Goal: Information Seeking & Learning: Learn about a topic

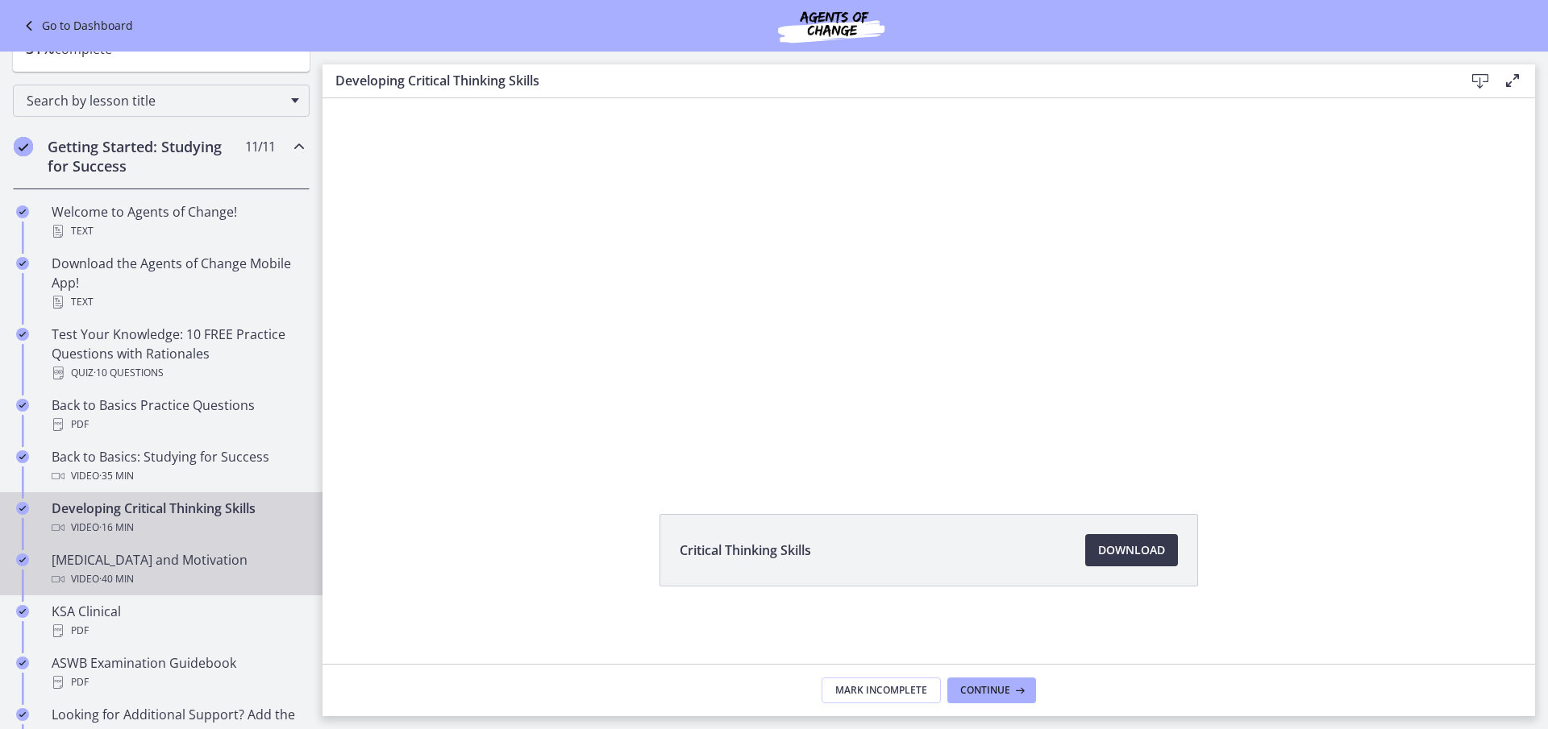
click at [153, 566] on div "[MEDICAL_DATA] and Motivation Video · 40 min" at bounding box center [177, 570] width 251 height 39
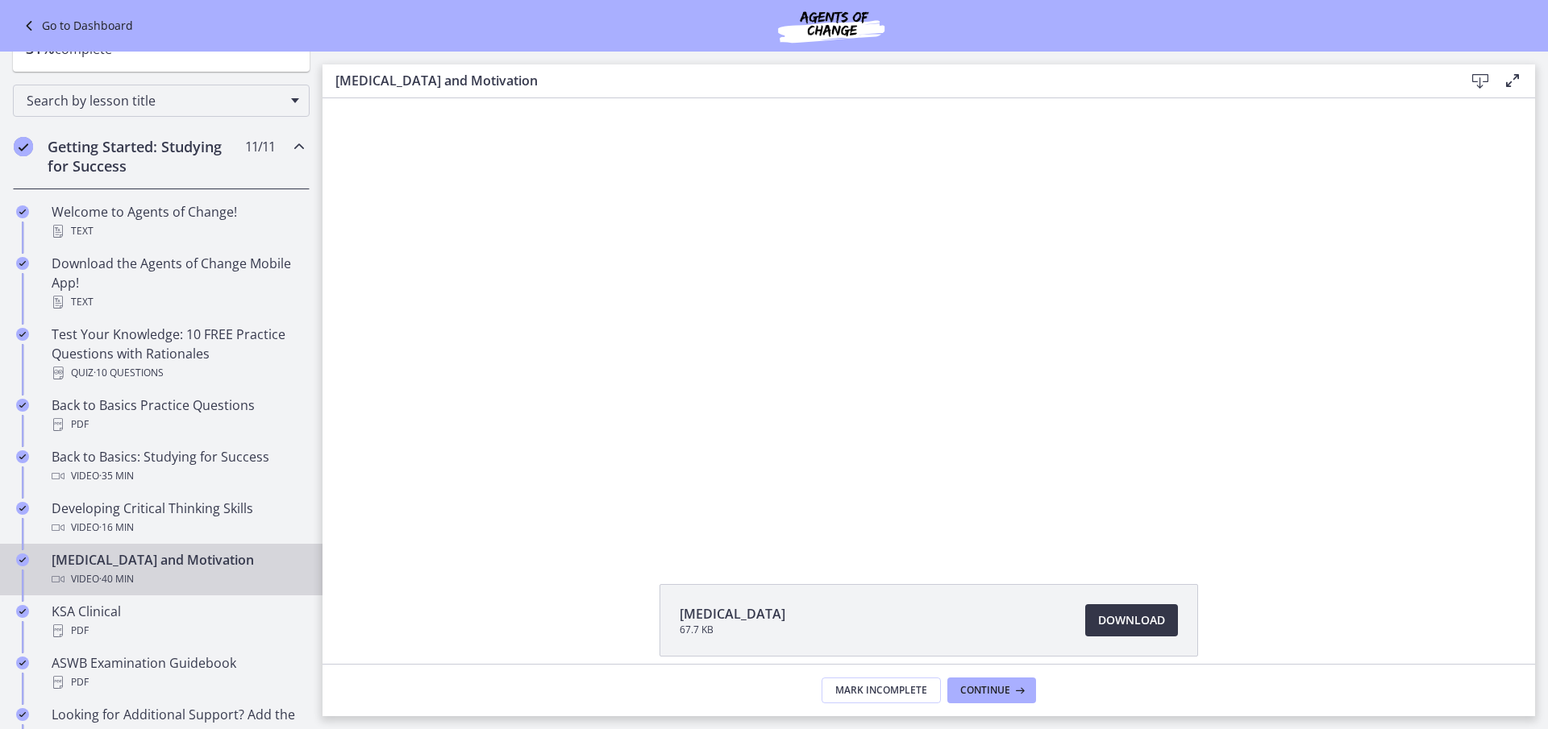
click at [1112, 613] on span "Download Opens in a new window" at bounding box center [1131, 620] width 67 height 19
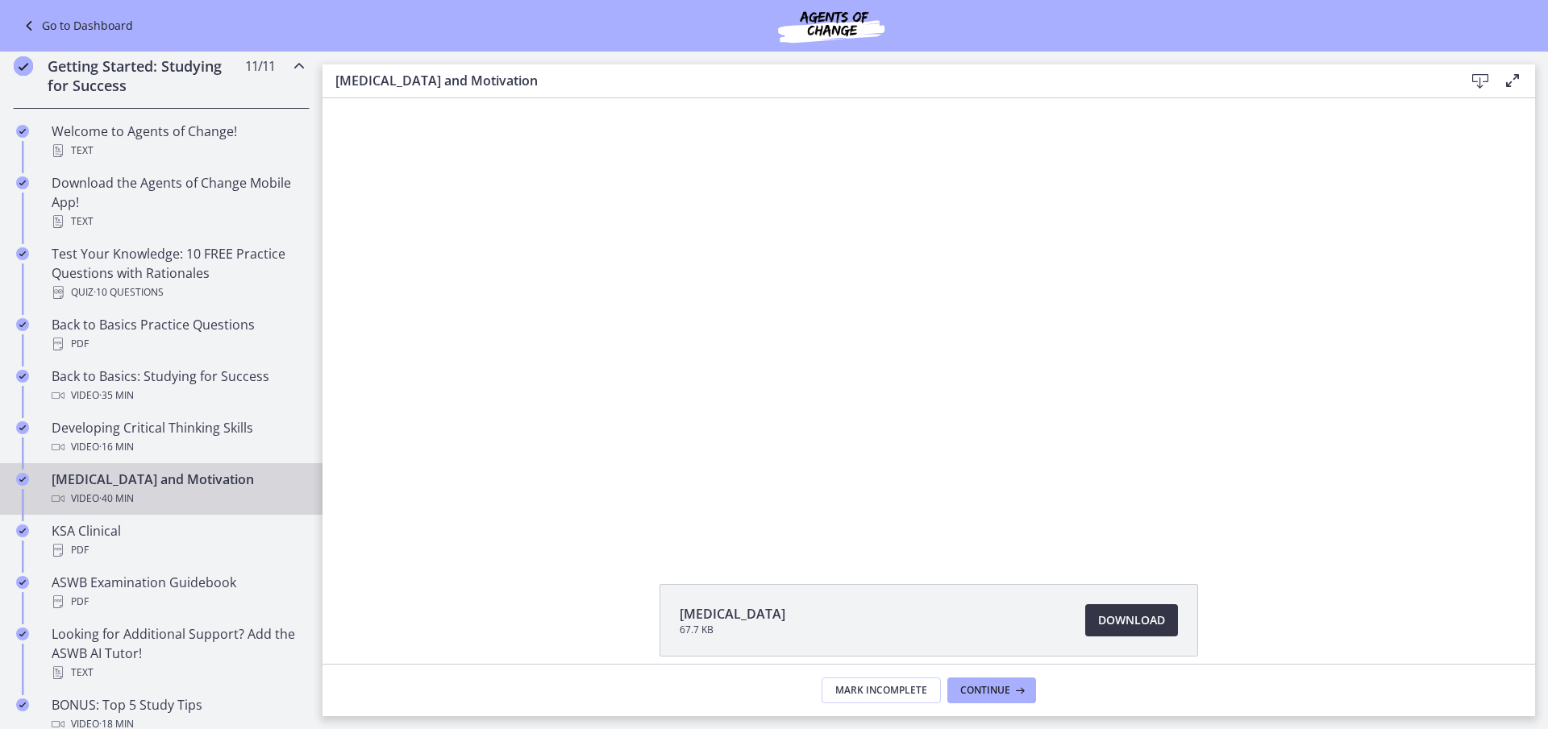
scroll to position [70, 0]
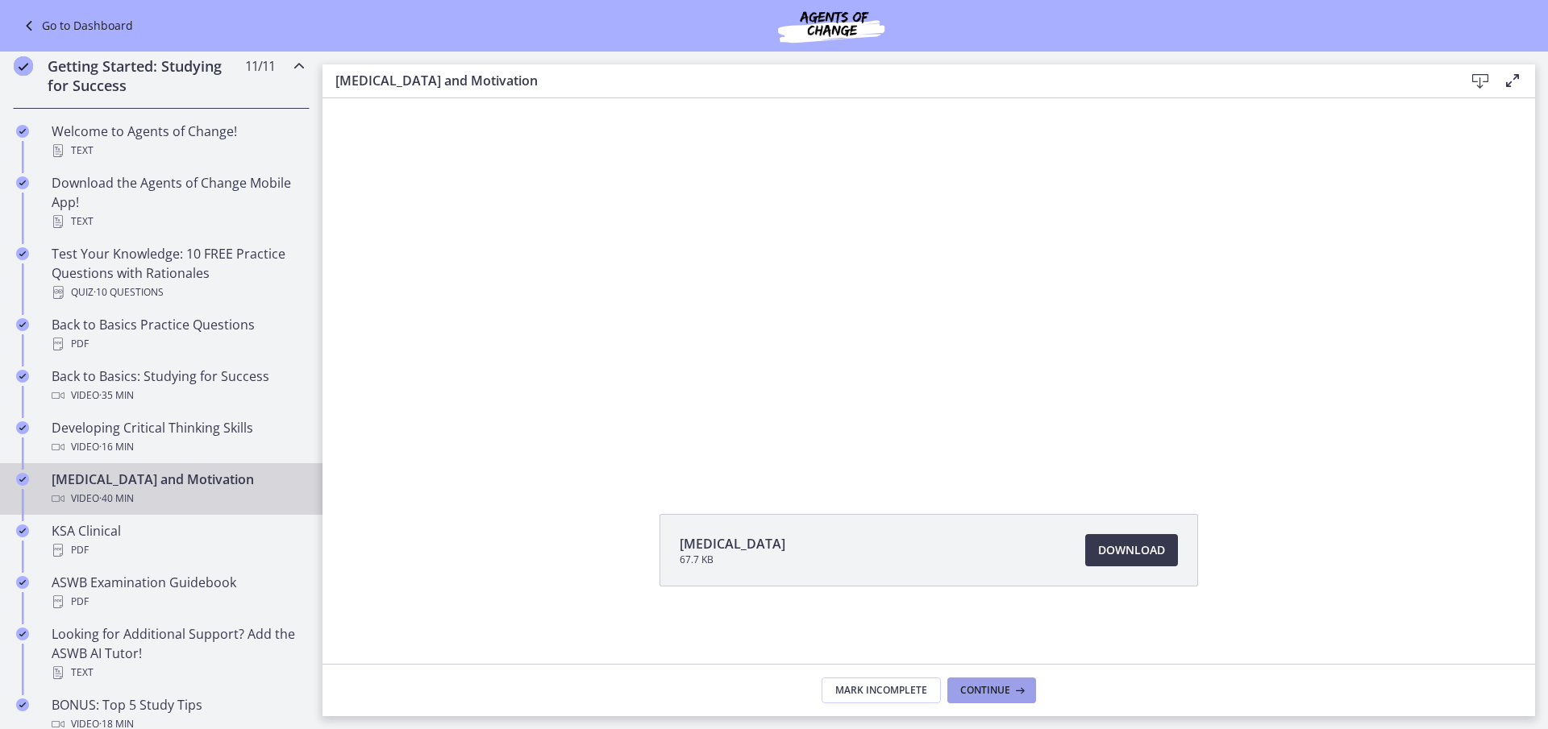
click at [995, 688] on span "Continue" at bounding box center [985, 690] width 50 height 13
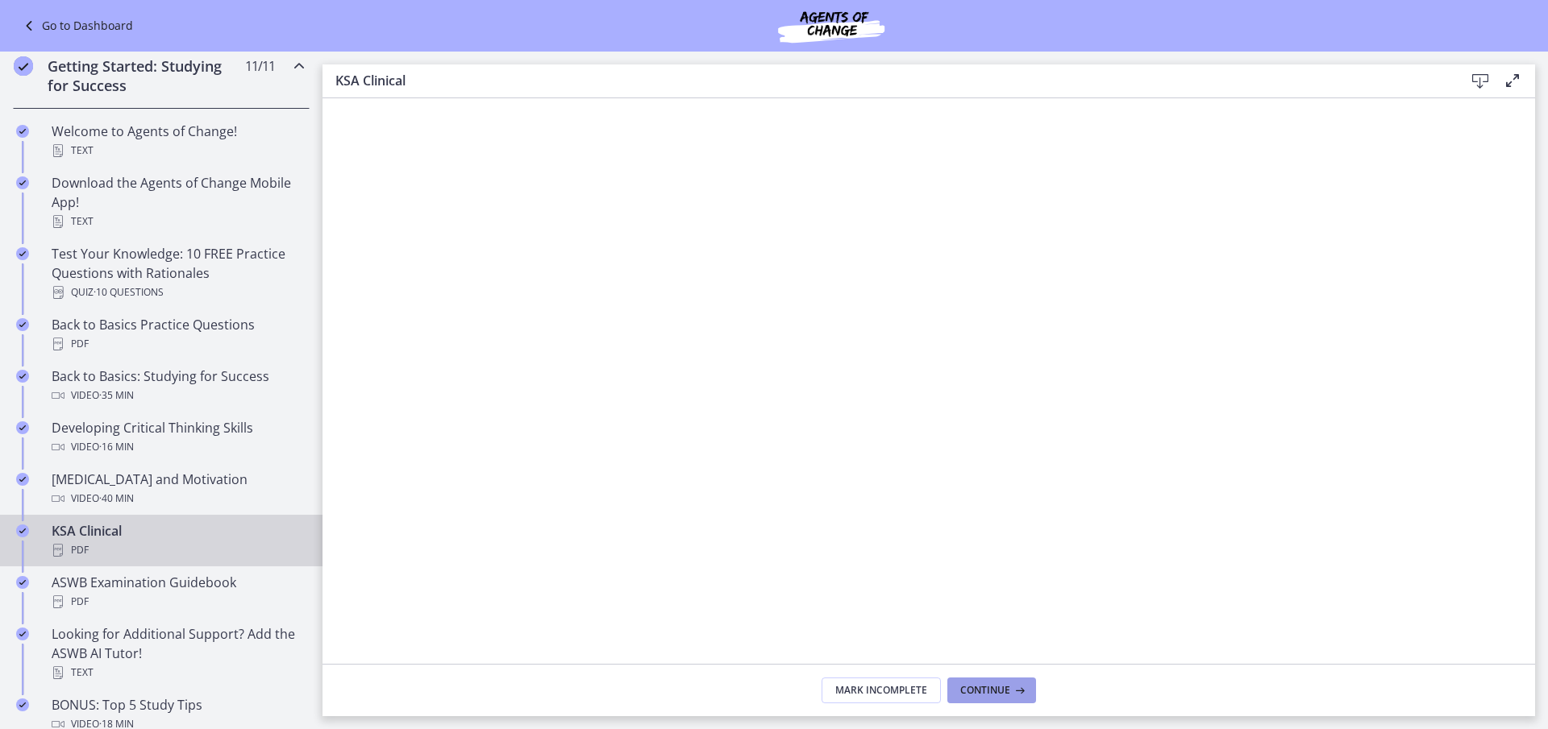
click at [994, 689] on span "Continue" at bounding box center [985, 690] width 50 height 13
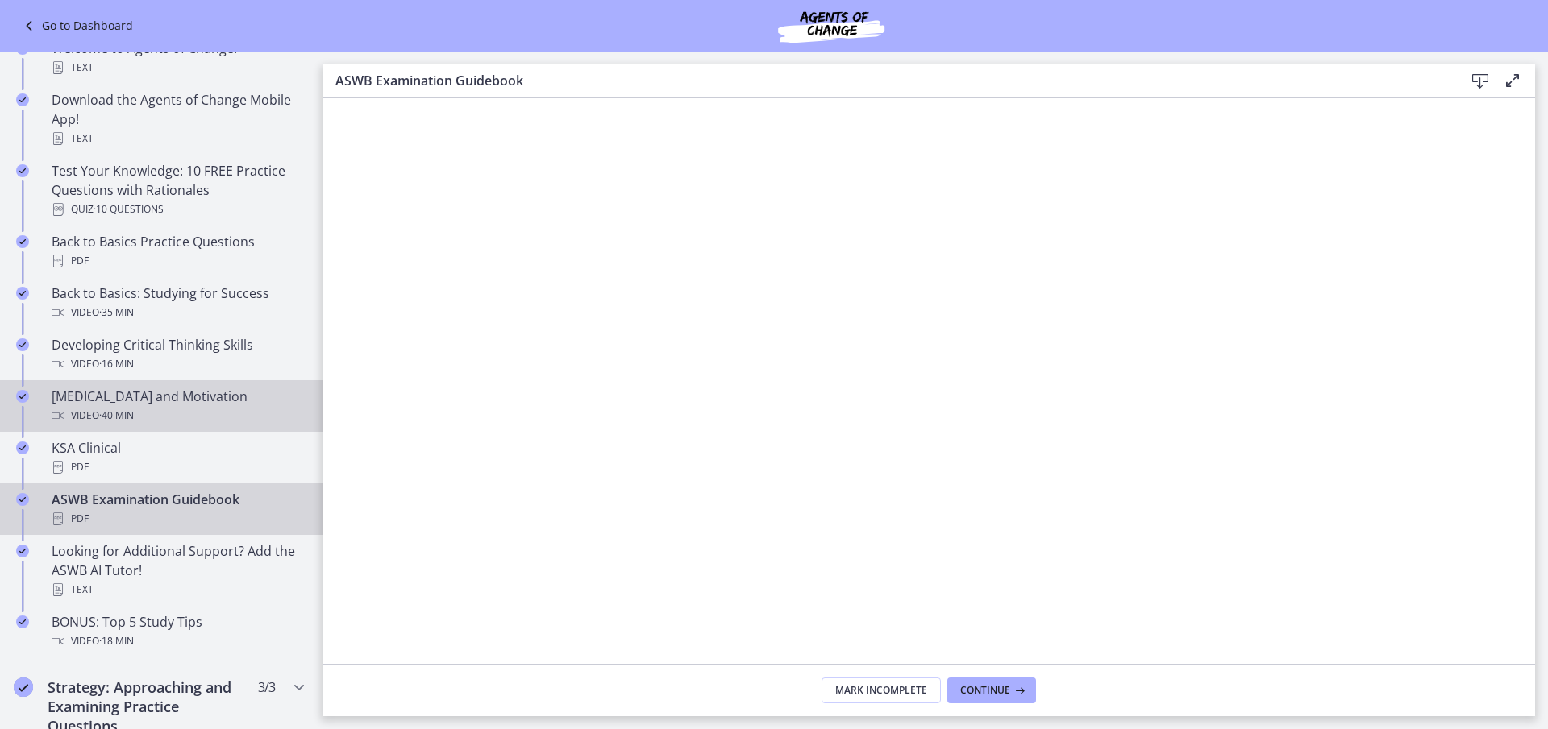
scroll to position [403, 0]
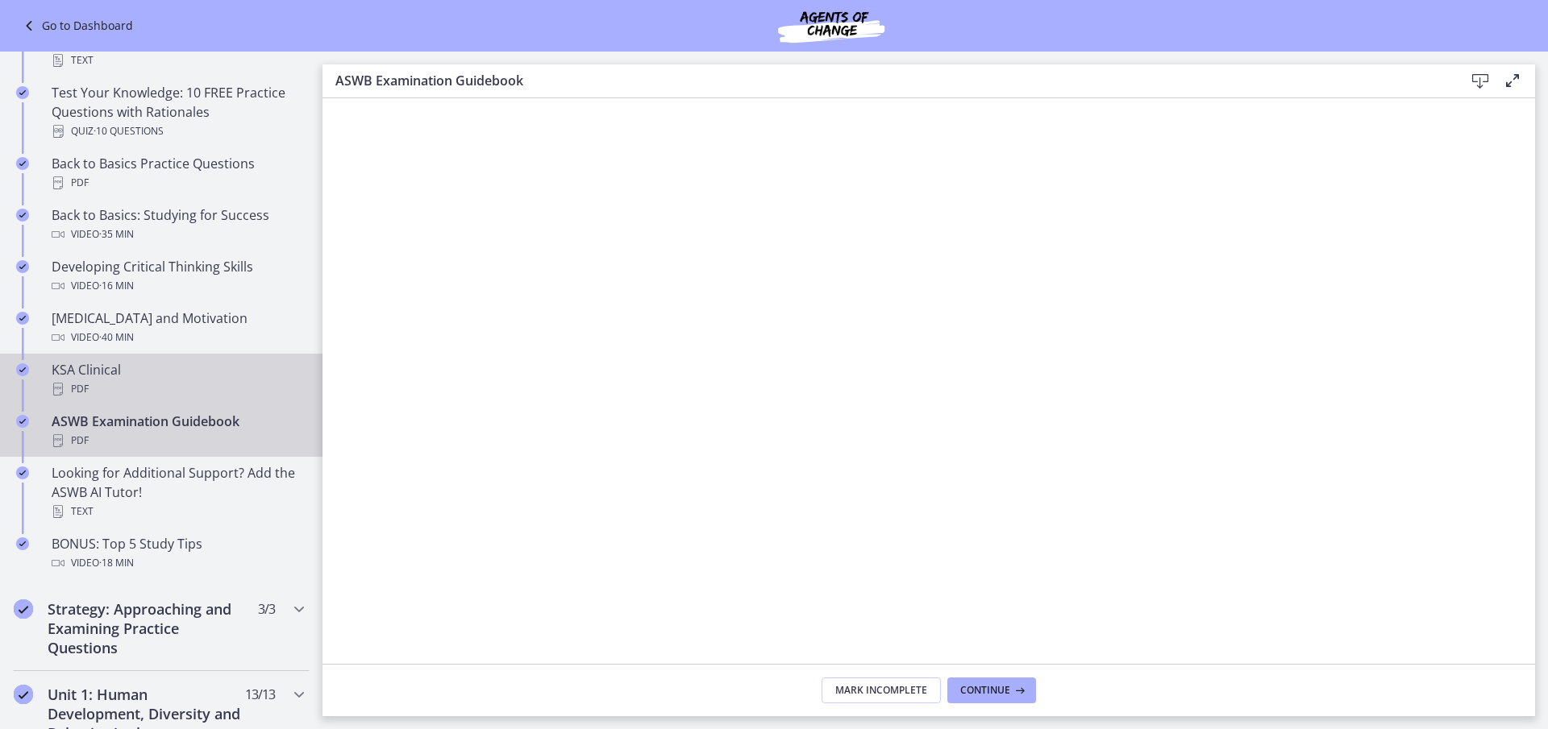
click at [124, 368] on div "KSA Clinical PDF" at bounding box center [177, 379] width 251 height 39
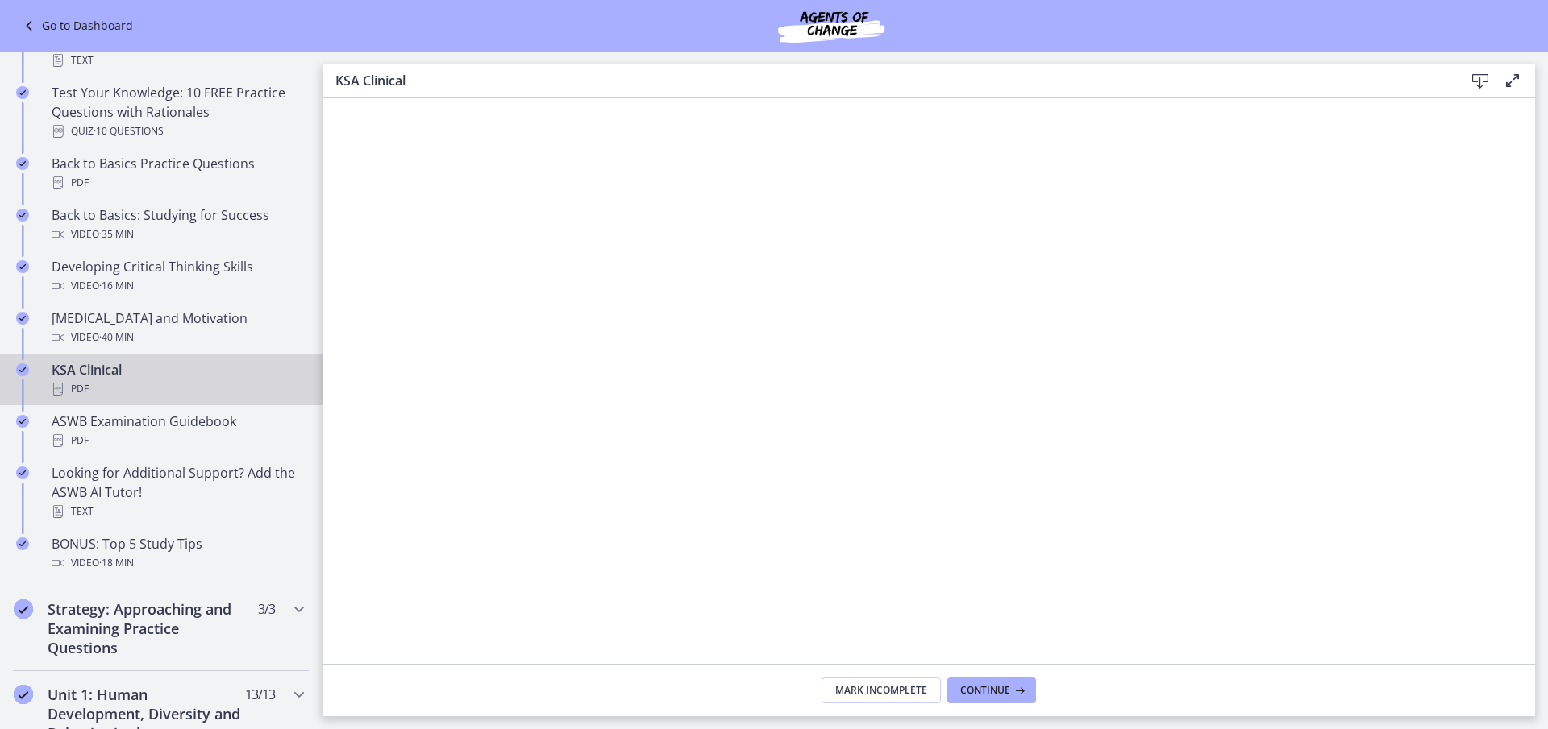
click at [1479, 81] on icon at bounding box center [1479, 81] width 19 height 19
click at [160, 428] on div "ASWB Examination Guidebook PDF" at bounding box center [177, 431] width 251 height 39
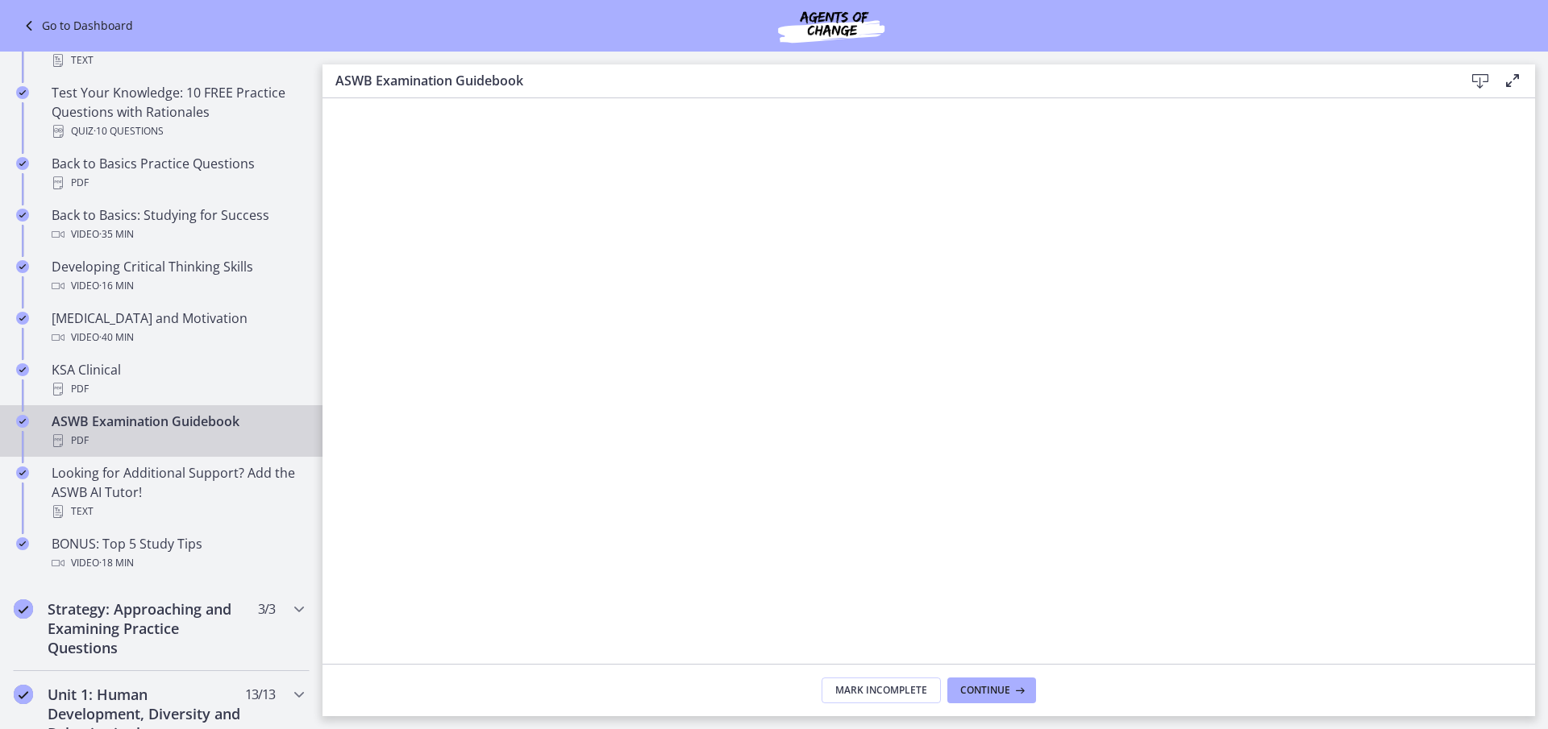
click at [1486, 78] on icon at bounding box center [1479, 81] width 19 height 19
click at [986, 692] on span "Continue" at bounding box center [985, 690] width 50 height 13
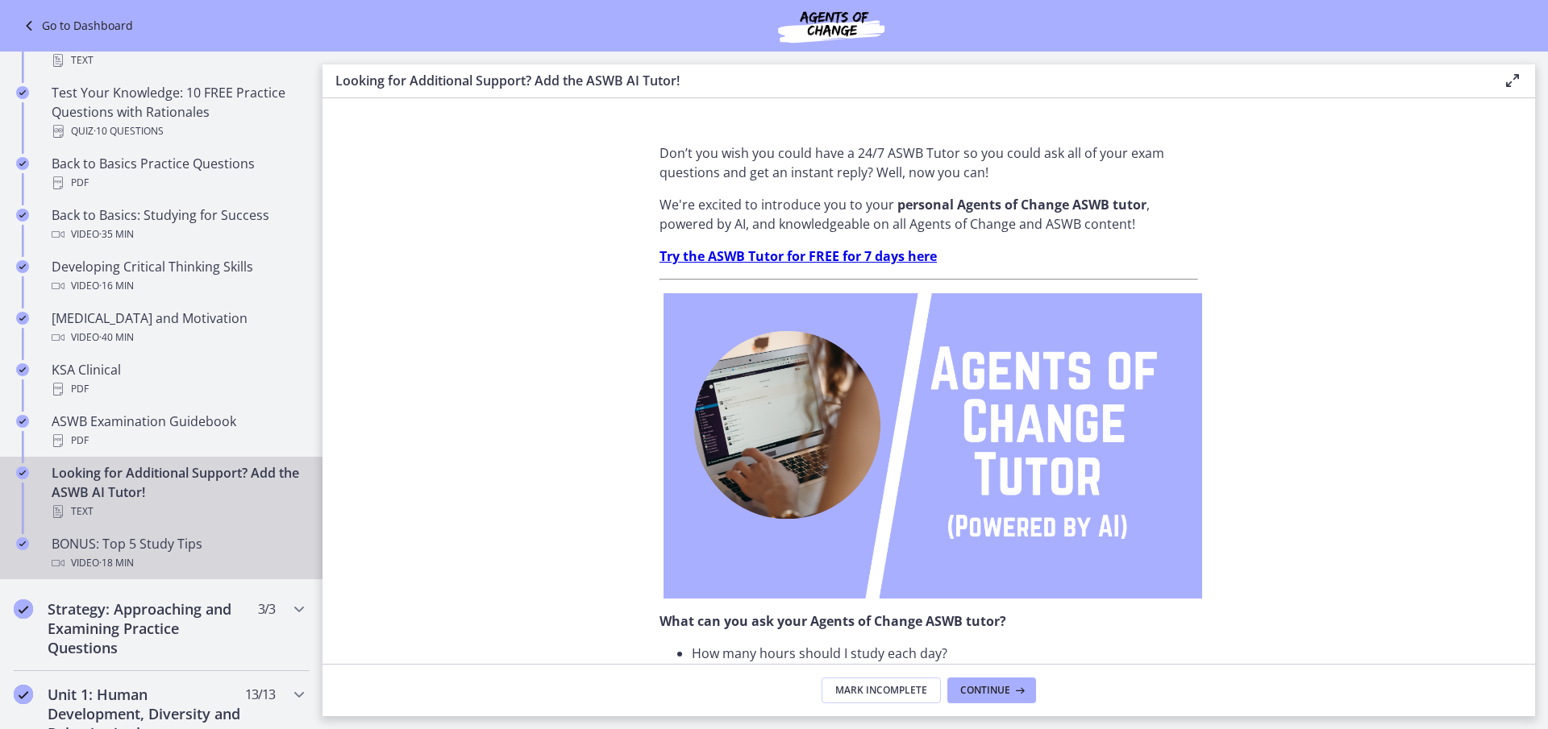
click at [148, 546] on div "BONUS: Top 5 Study Tips Video · 18 min" at bounding box center [177, 553] width 251 height 39
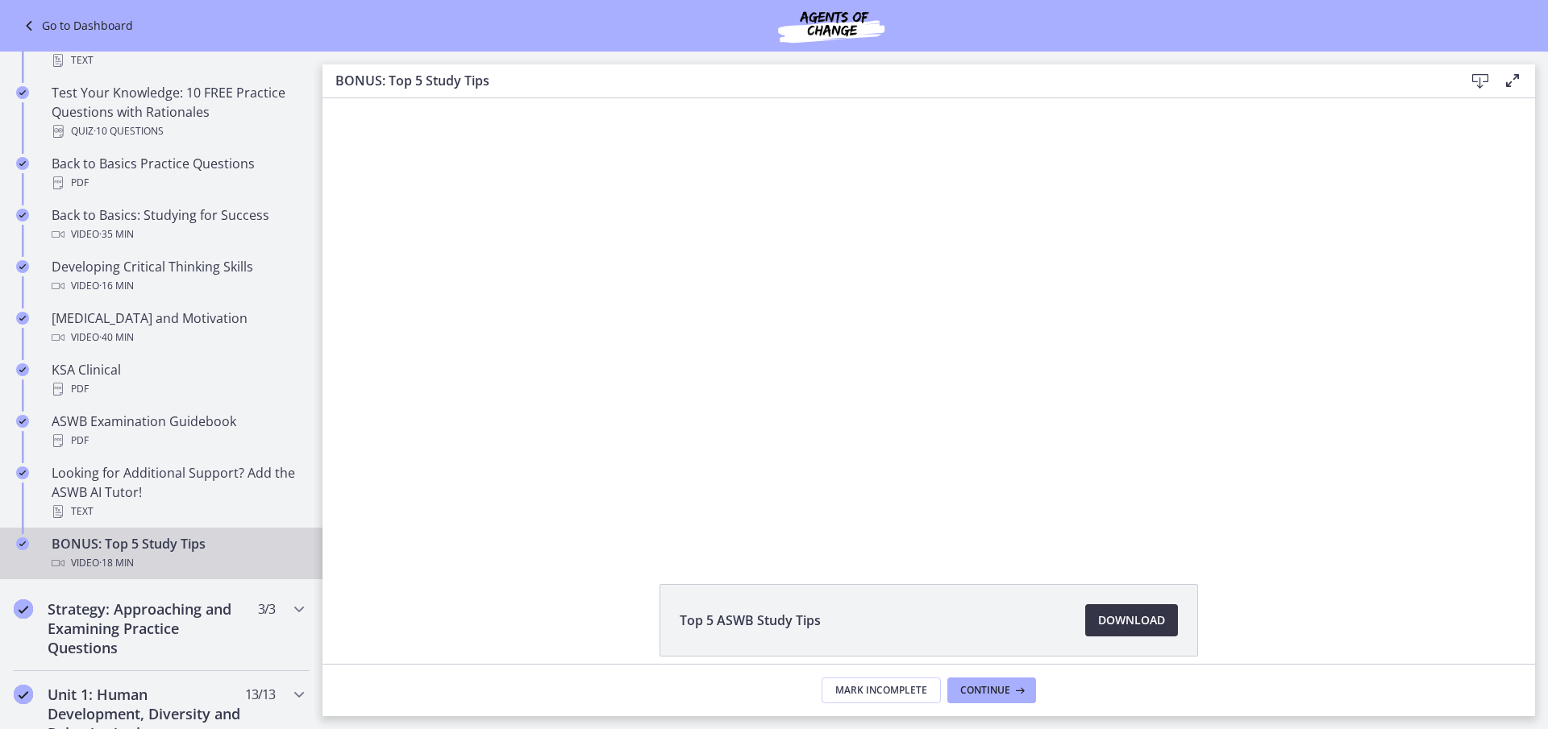
click at [1121, 625] on span "Download Opens in a new window" at bounding box center [1131, 620] width 67 height 19
click at [977, 689] on span "Continue" at bounding box center [985, 690] width 50 height 13
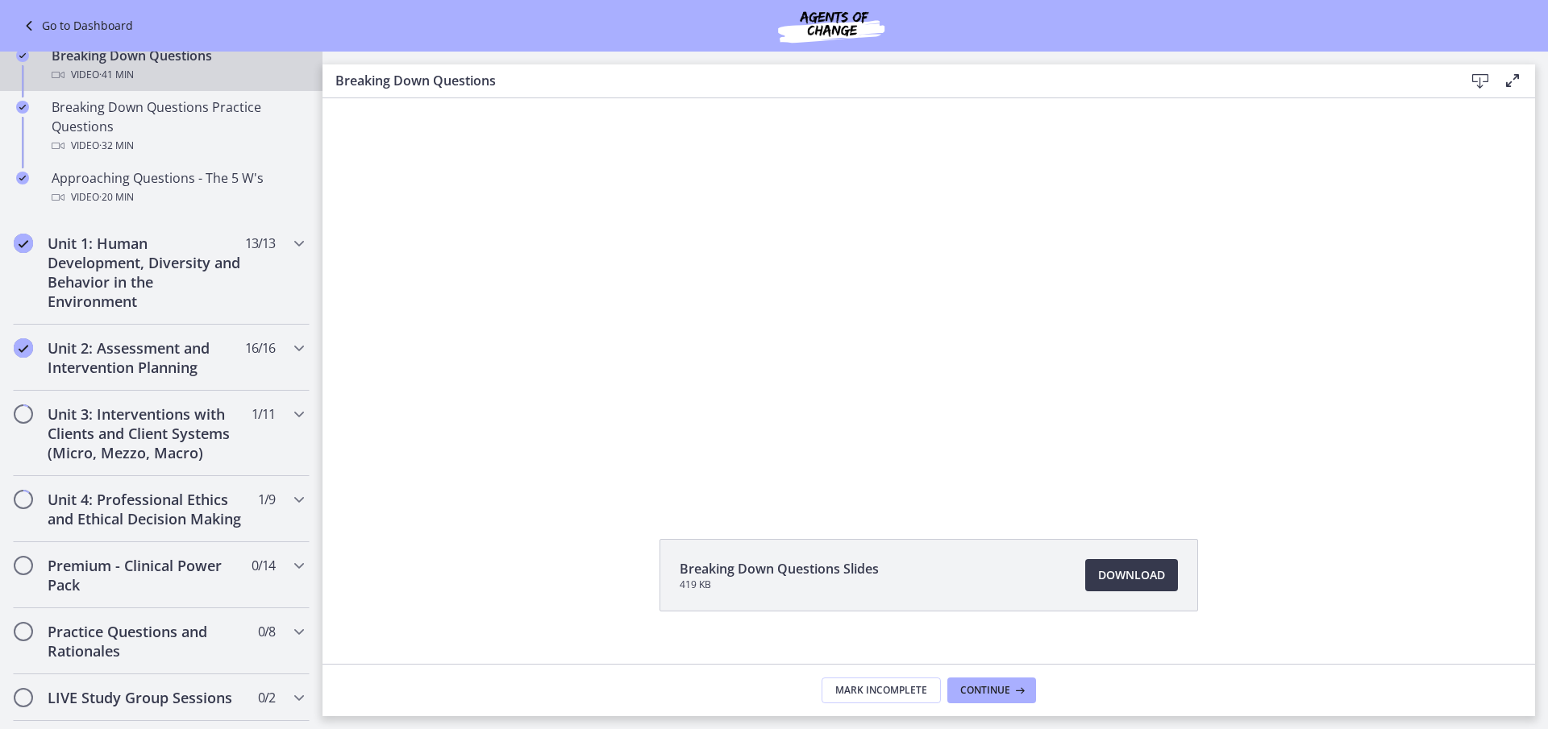
scroll to position [70, 0]
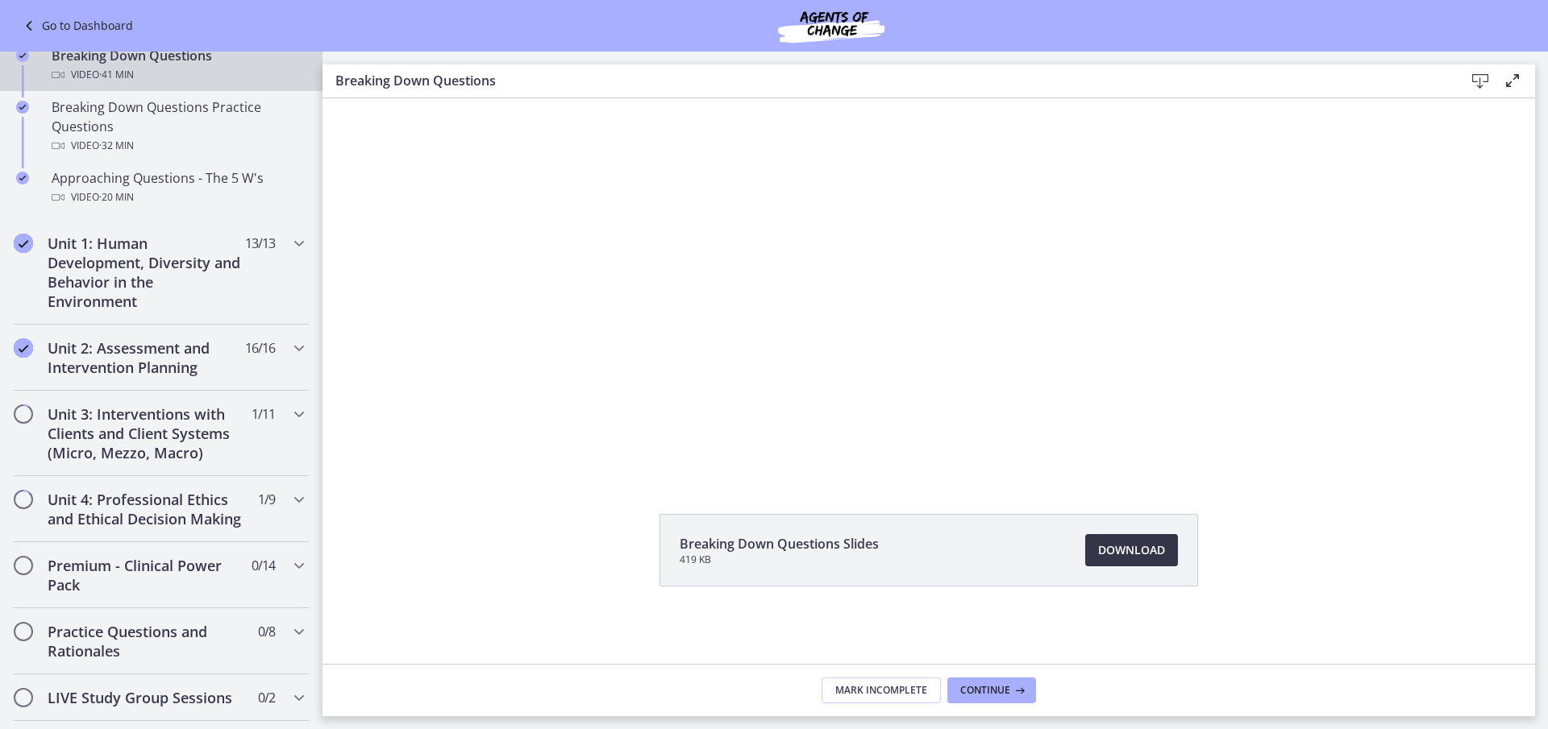
click at [1131, 555] on span "Download Opens in a new window" at bounding box center [1131, 550] width 67 height 19
click at [999, 692] on span "Continue" at bounding box center [985, 690] width 50 height 13
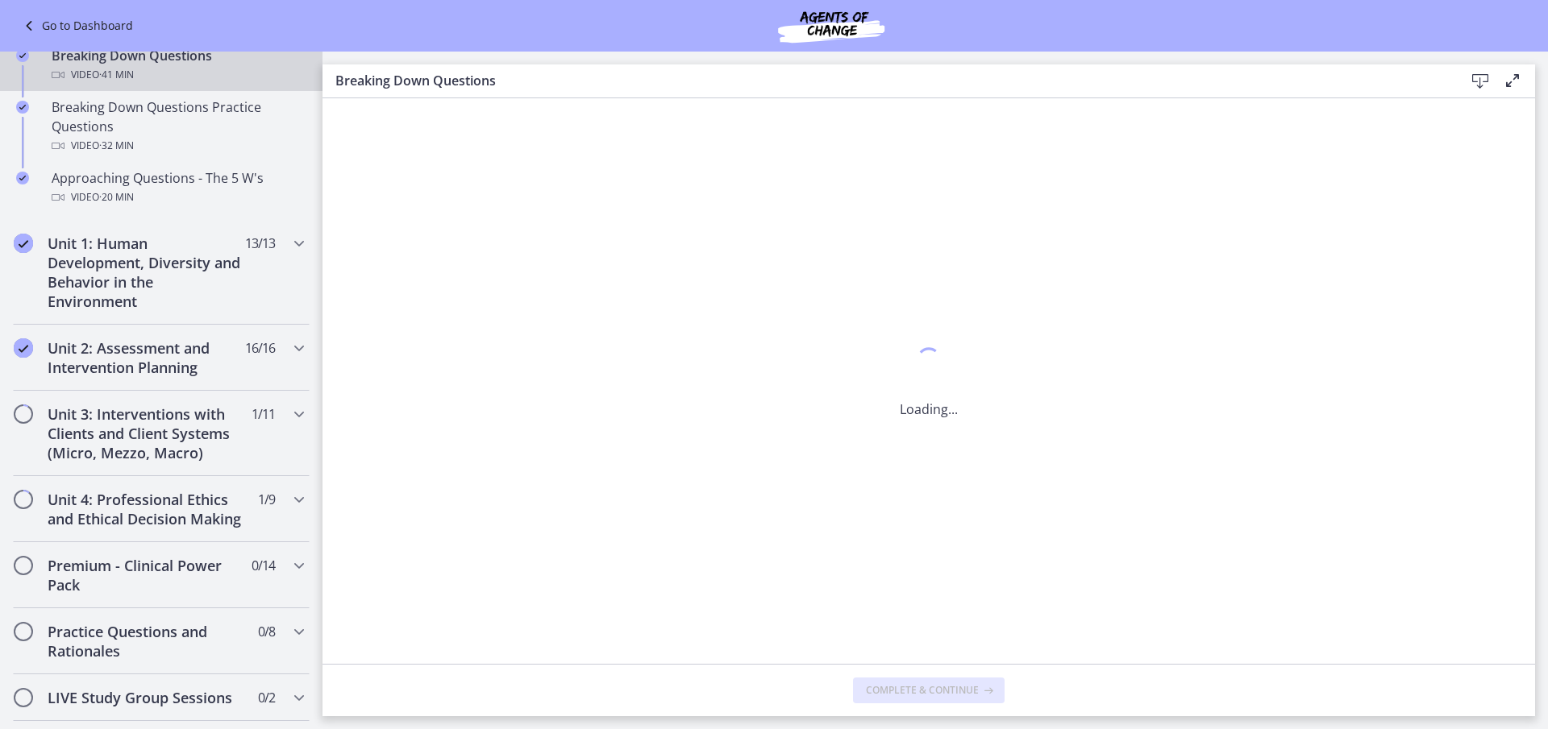
scroll to position [0, 0]
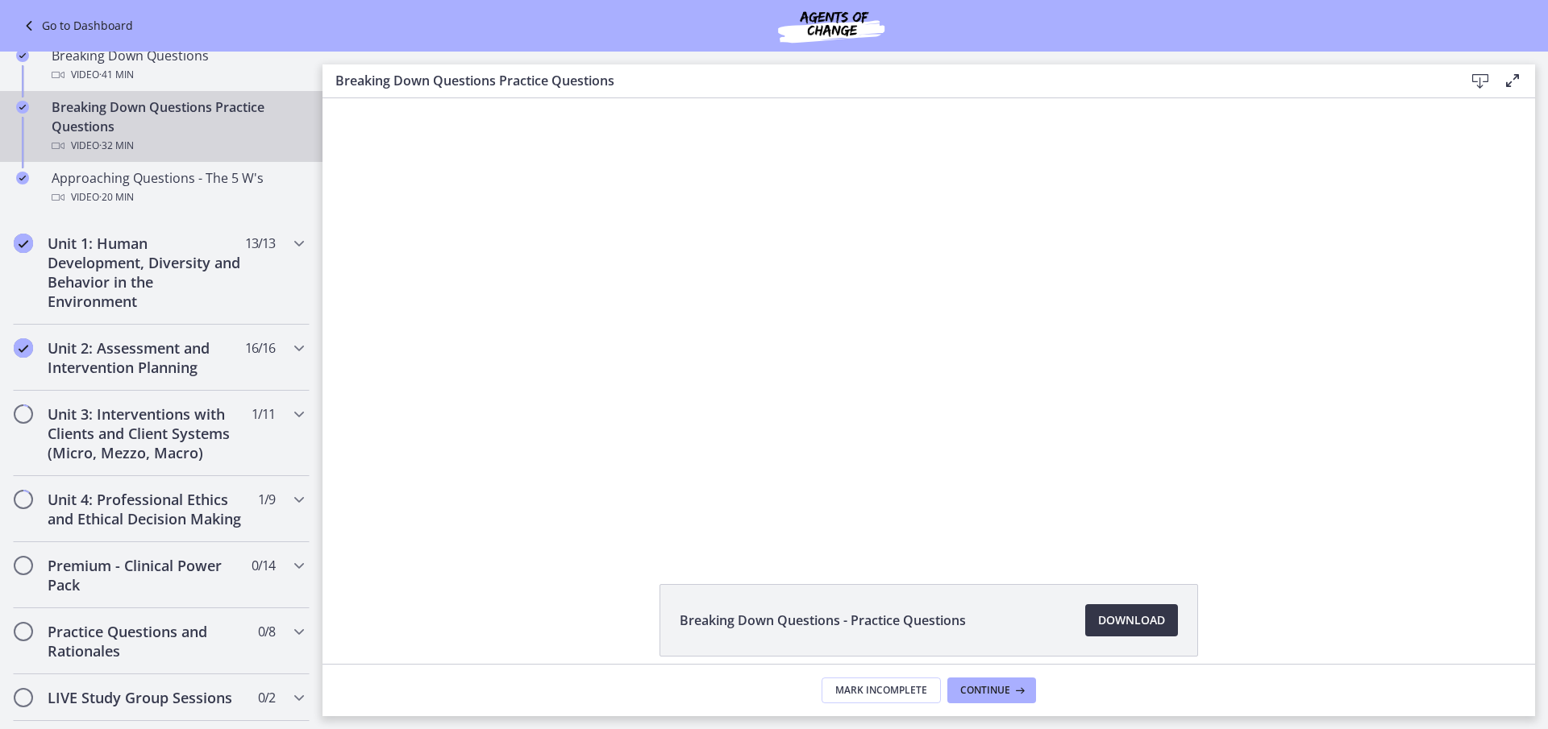
click at [1112, 621] on span "Download Opens in a new window" at bounding box center [1131, 620] width 67 height 19
click at [1001, 689] on span "Continue" at bounding box center [985, 690] width 50 height 13
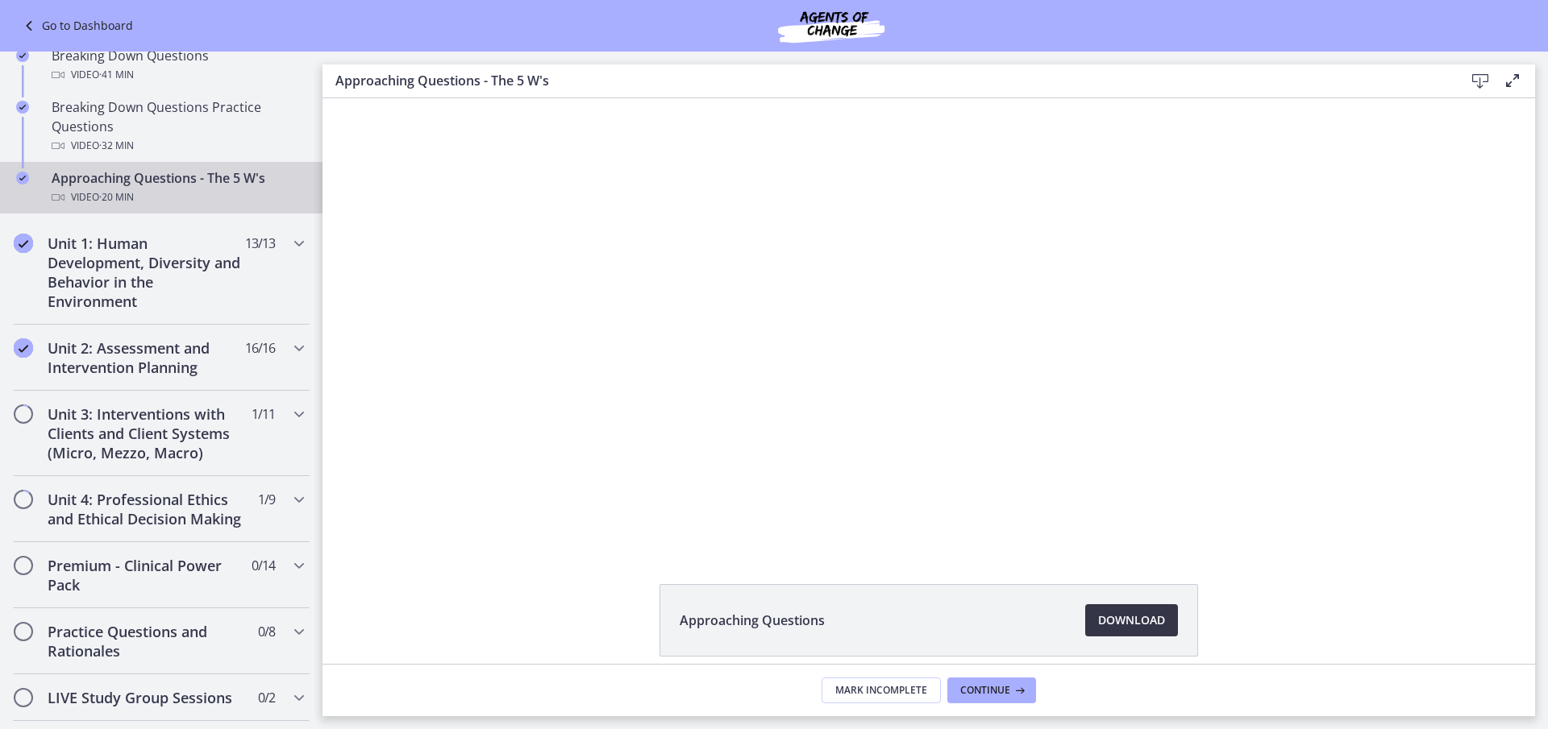
click at [1126, 623] on span "Download Opens in a new window" at bounding box center [1131, 620] width 67 height 19
click at [999, 692] on span "Continue" at bounding box center [985, 690] width 50 height 13
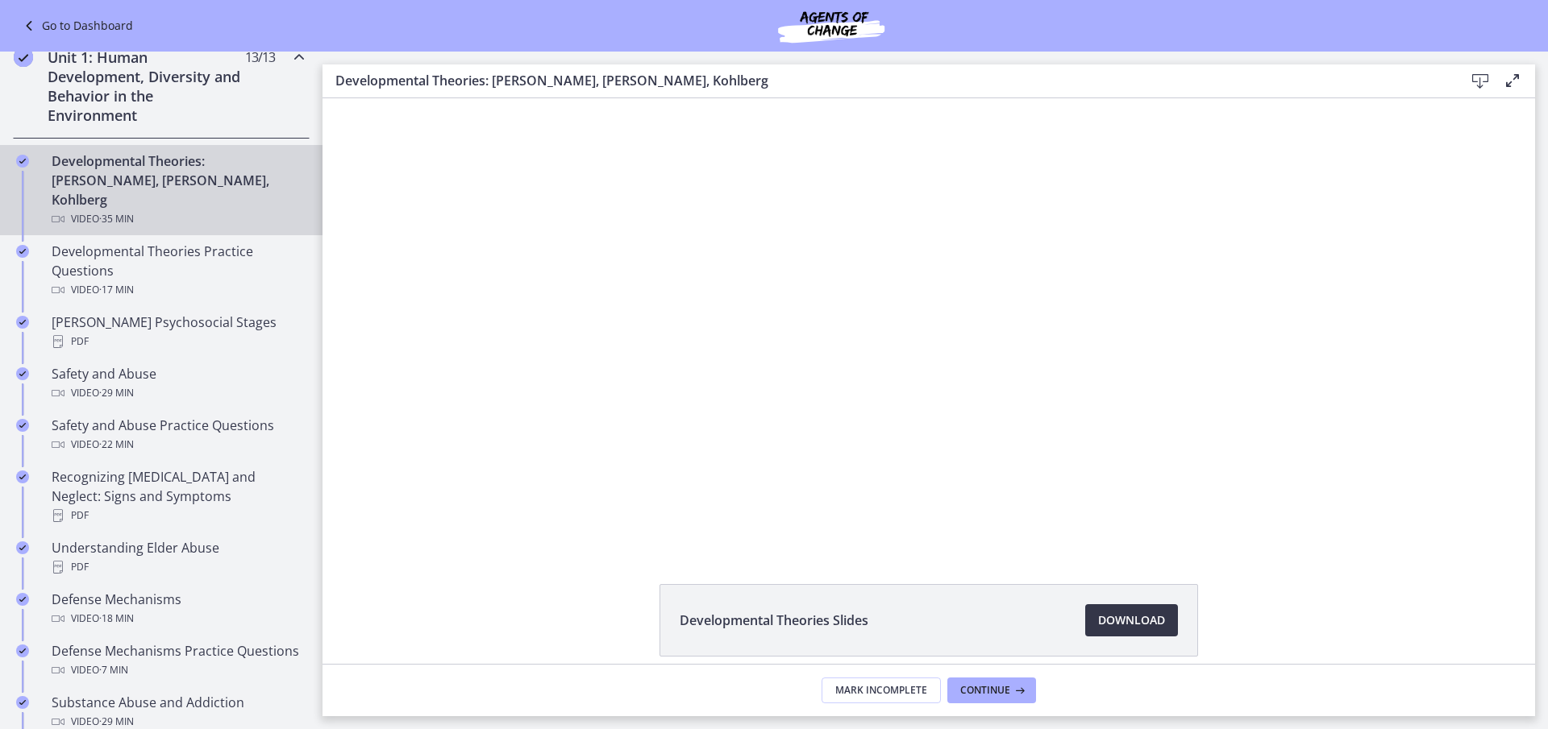
click at [1128, 625] on span "Download Opens in a new window" at bounding box center [1131, 620] width 67 height 19
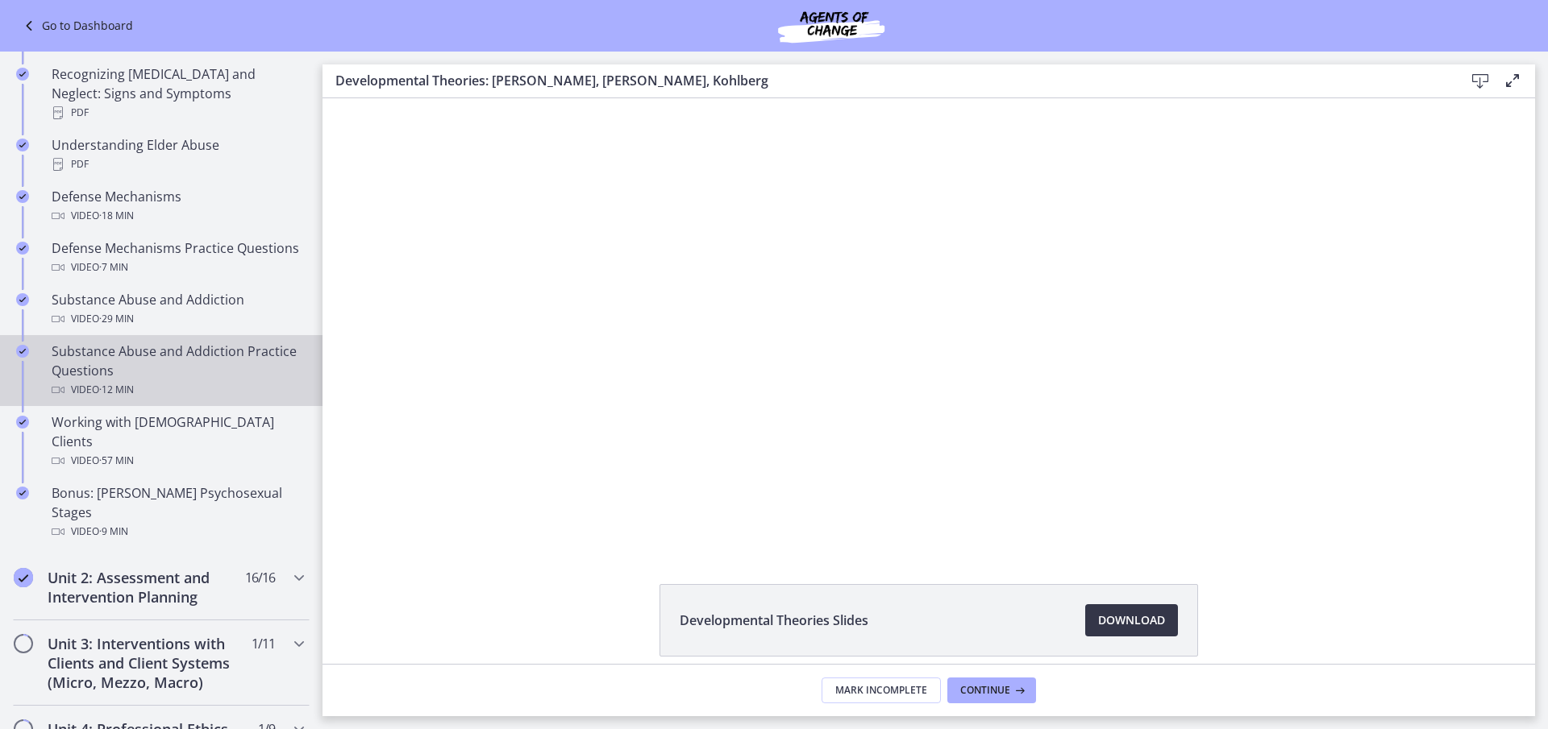
scroll to position [886, 0]
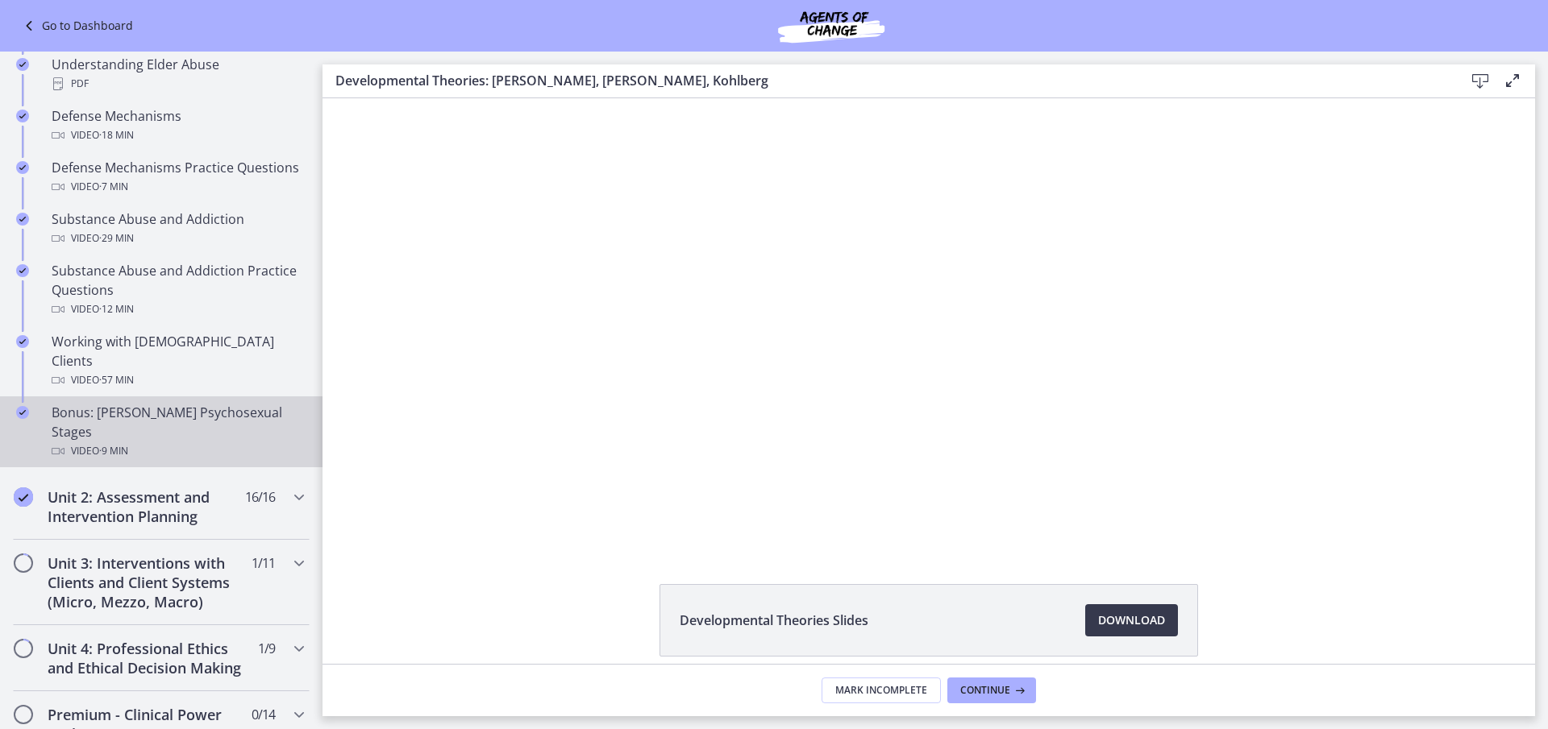
click at [194, 442] on div "Video · 9 min" at bounding box center [177, 451] width 251 height 19
click at [1126, 621] on span "Download Opens in a new window" at bounding box center [1131, 620] width 67 height 19
click at [251, 554] on span "1 / 11 Completed" at bounding box center [262, 563] width 23 height 19
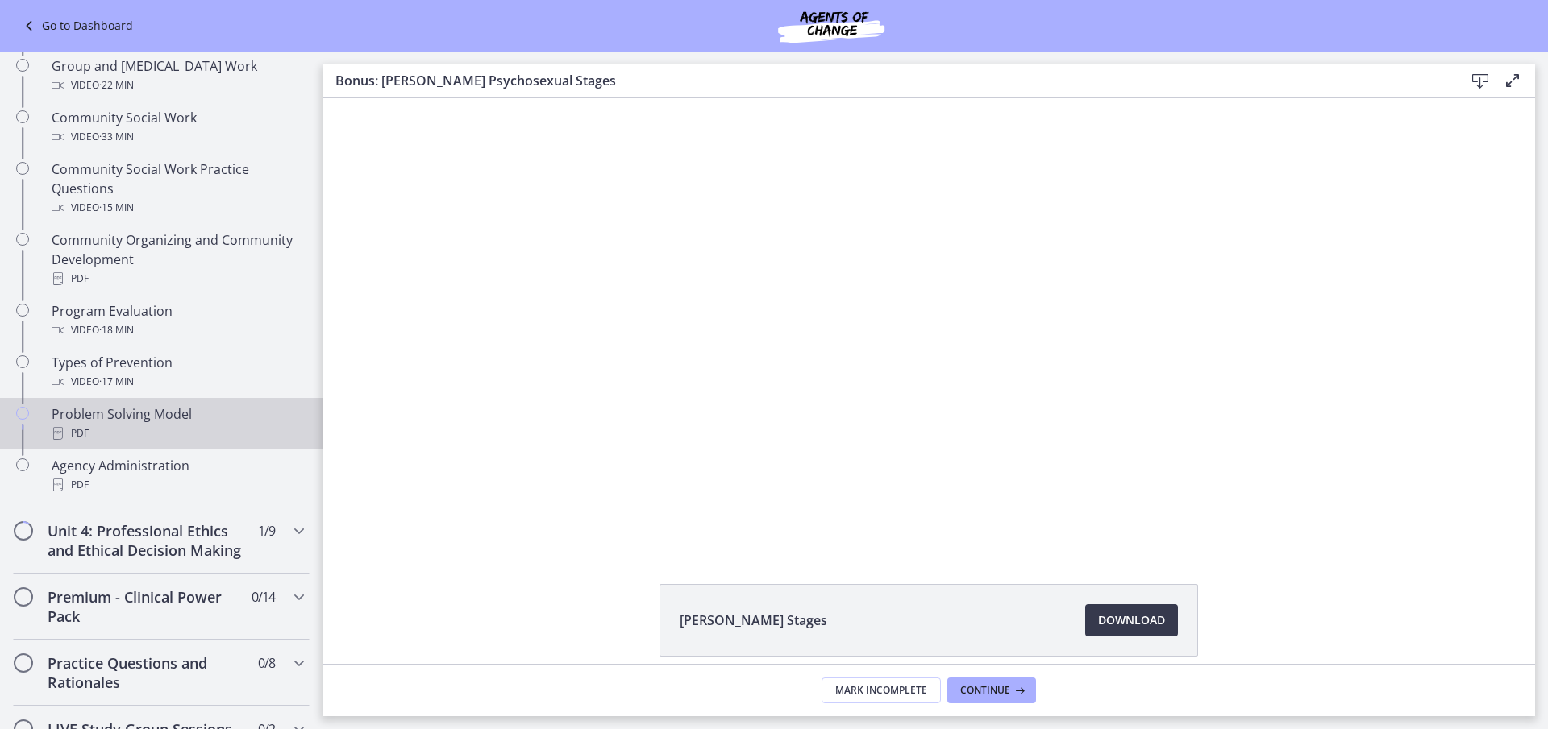
scroll to position [805, 0]
click at [180, 422] on div "PDF" at bounding box center [177, 431] width 251 height 19
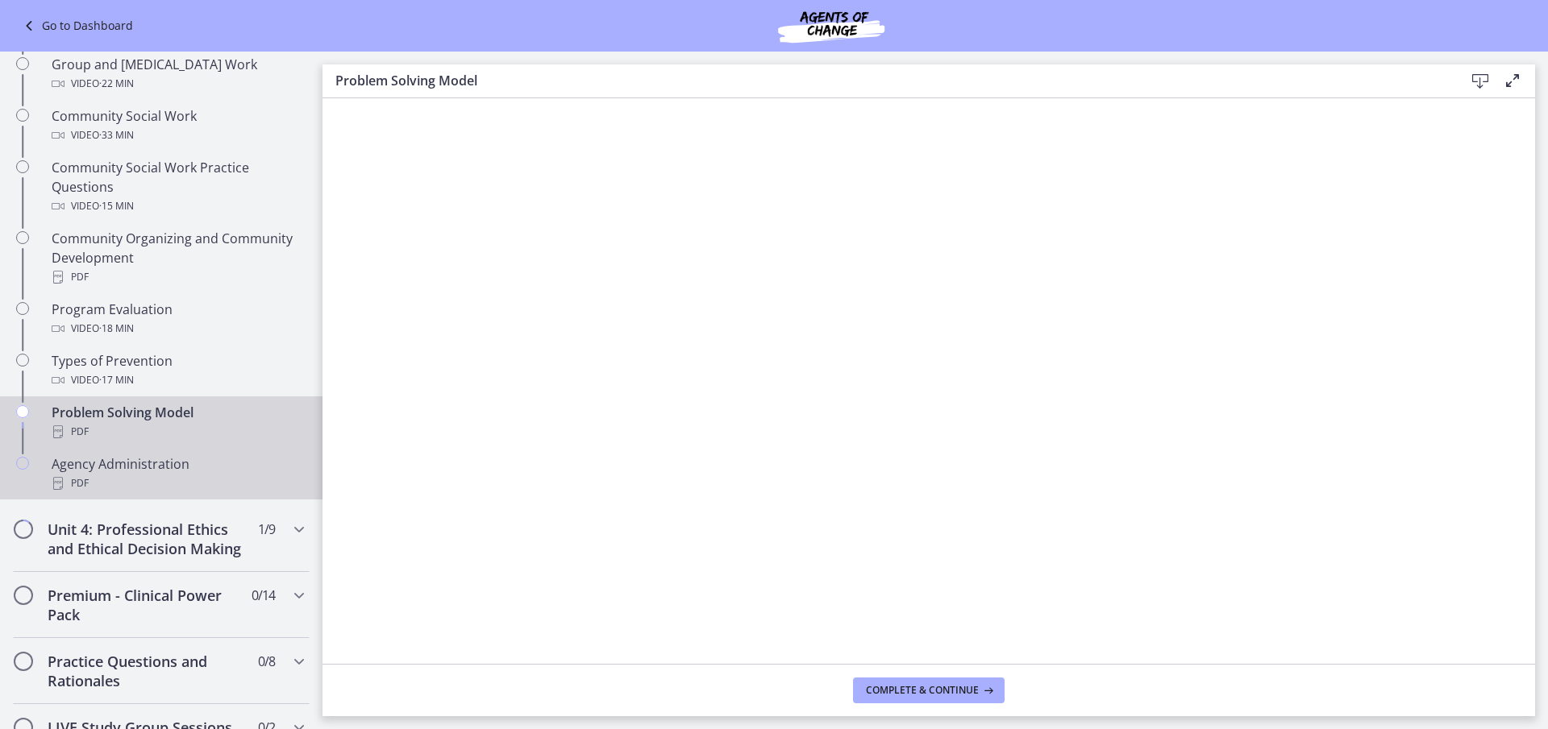
click at [110, 472] on div "Agency Administration PDF" at bounding box center [177, 474] width 251 height 39
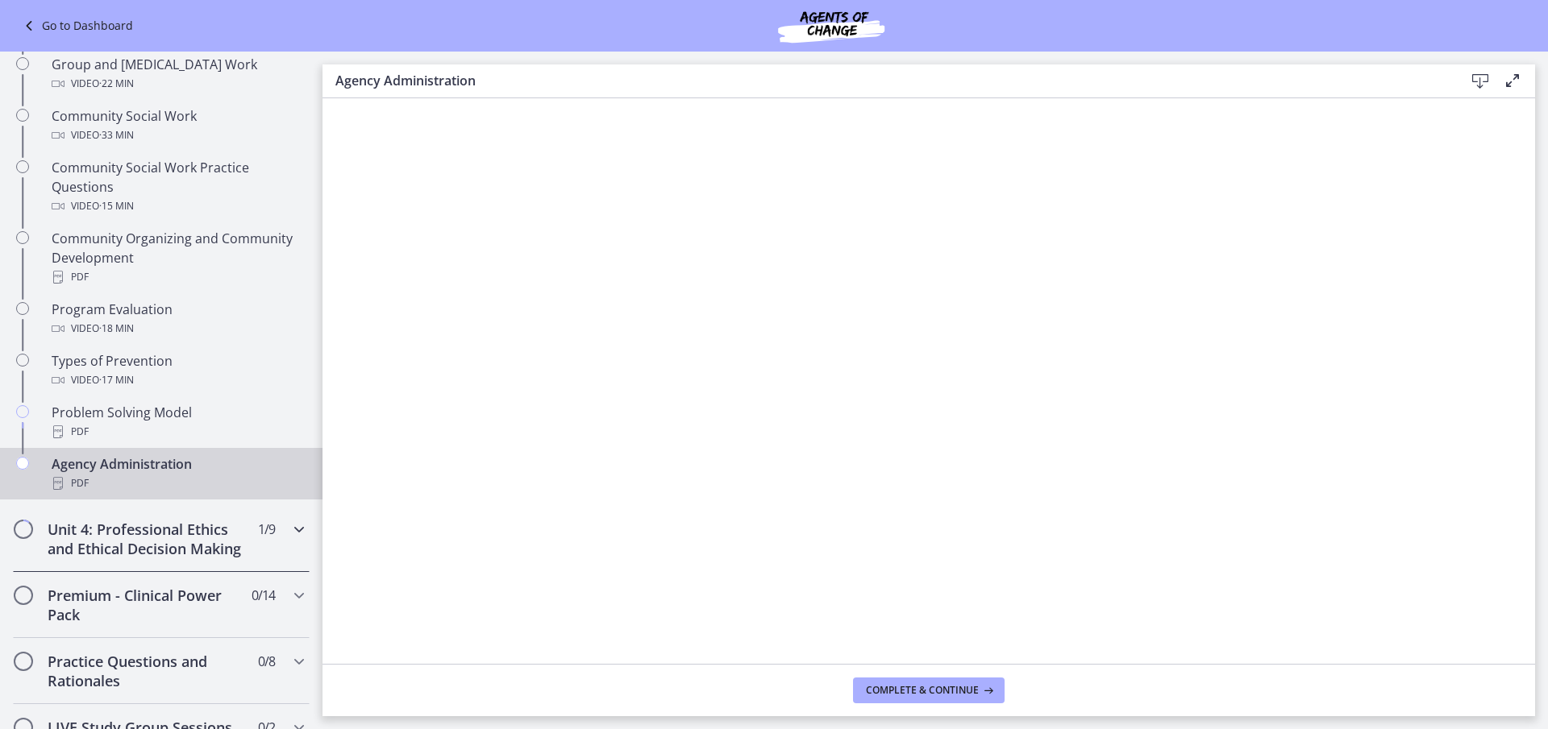
click at [167, 531] on h2 "Unit 4: Professional Ethics and Ethical Decision Making" at bounding box center [146, 539] width 197 height 39
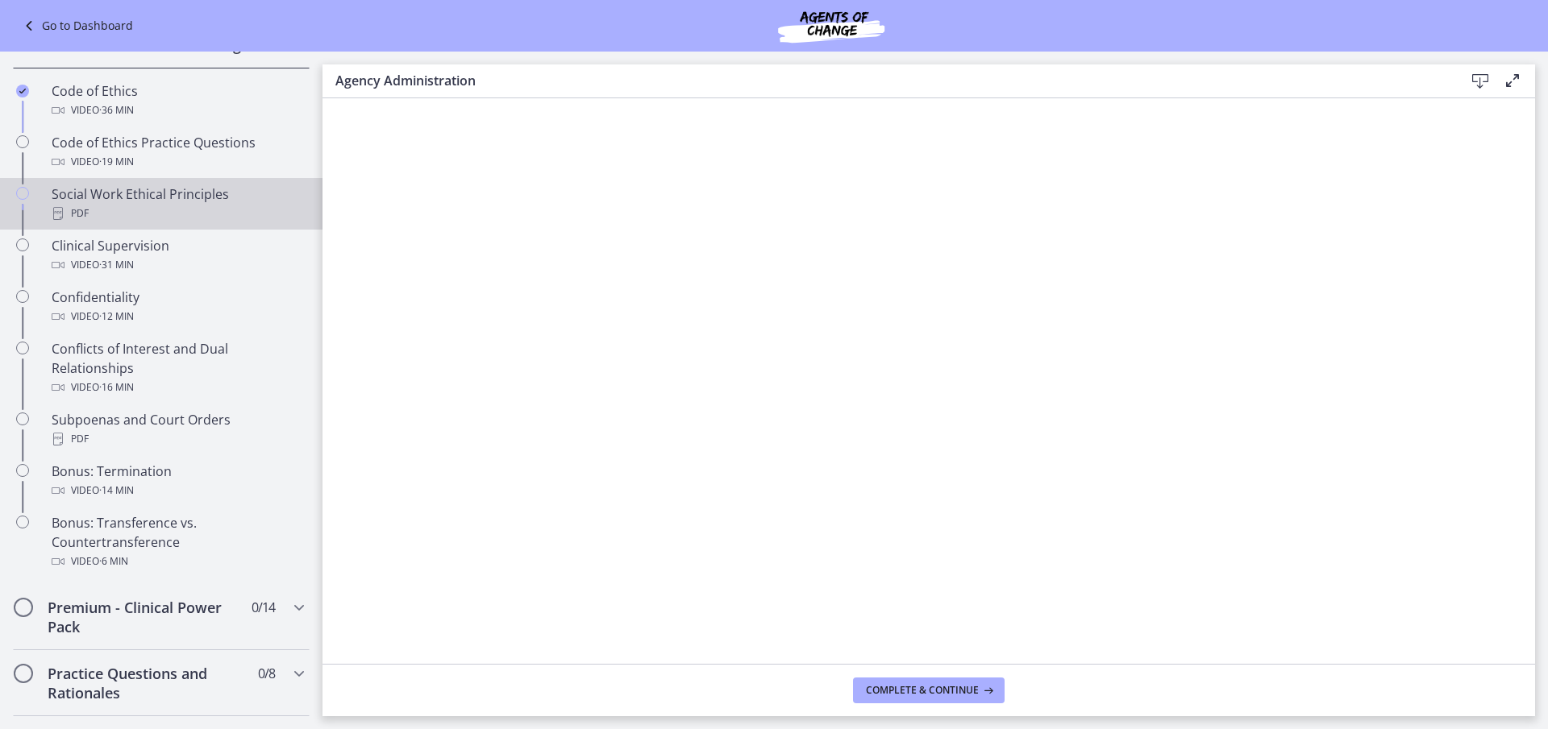
scroll to position [483, 0]
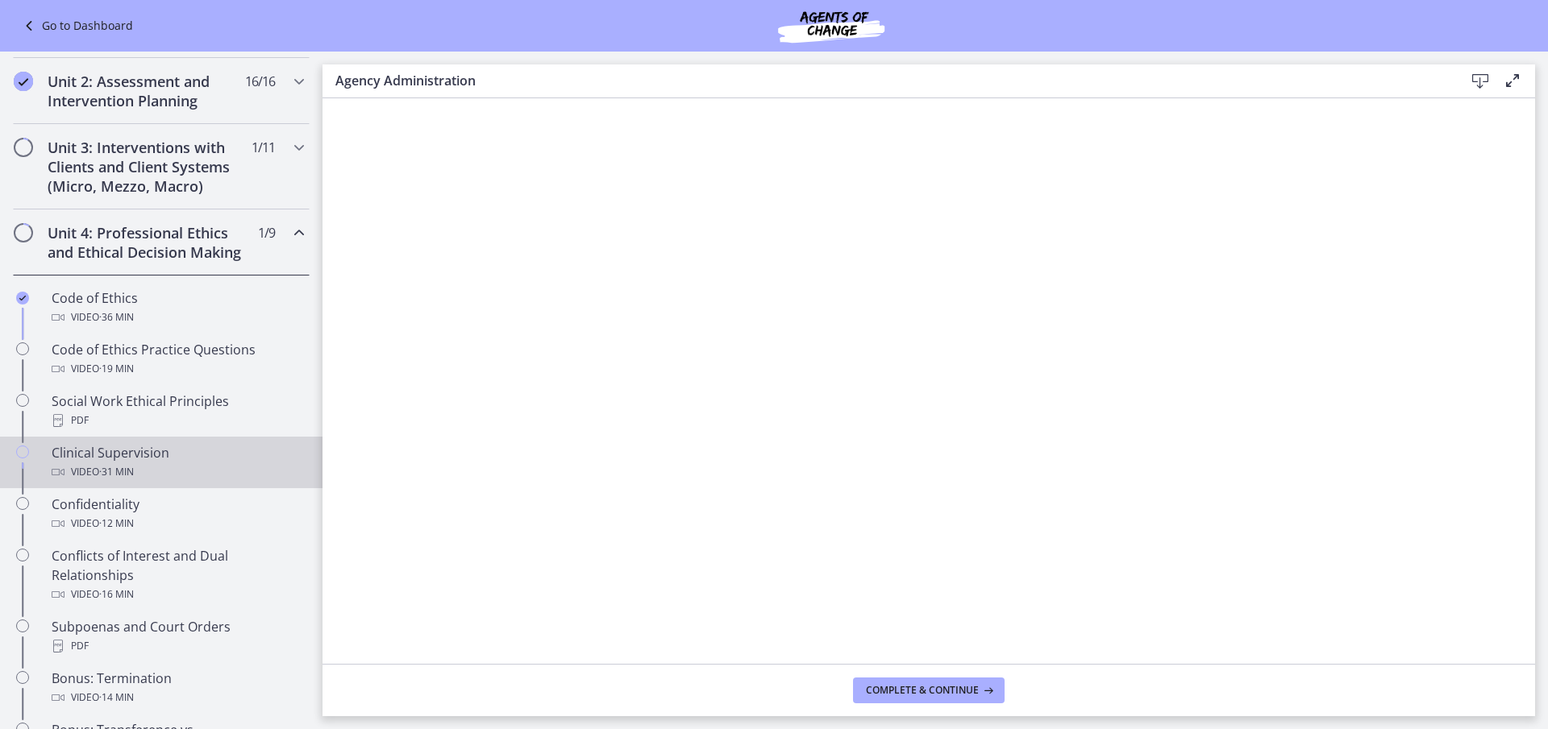
click at [201, 482] on div "Video · 31 min" at bounding box center [177, 472] width 251 height 19
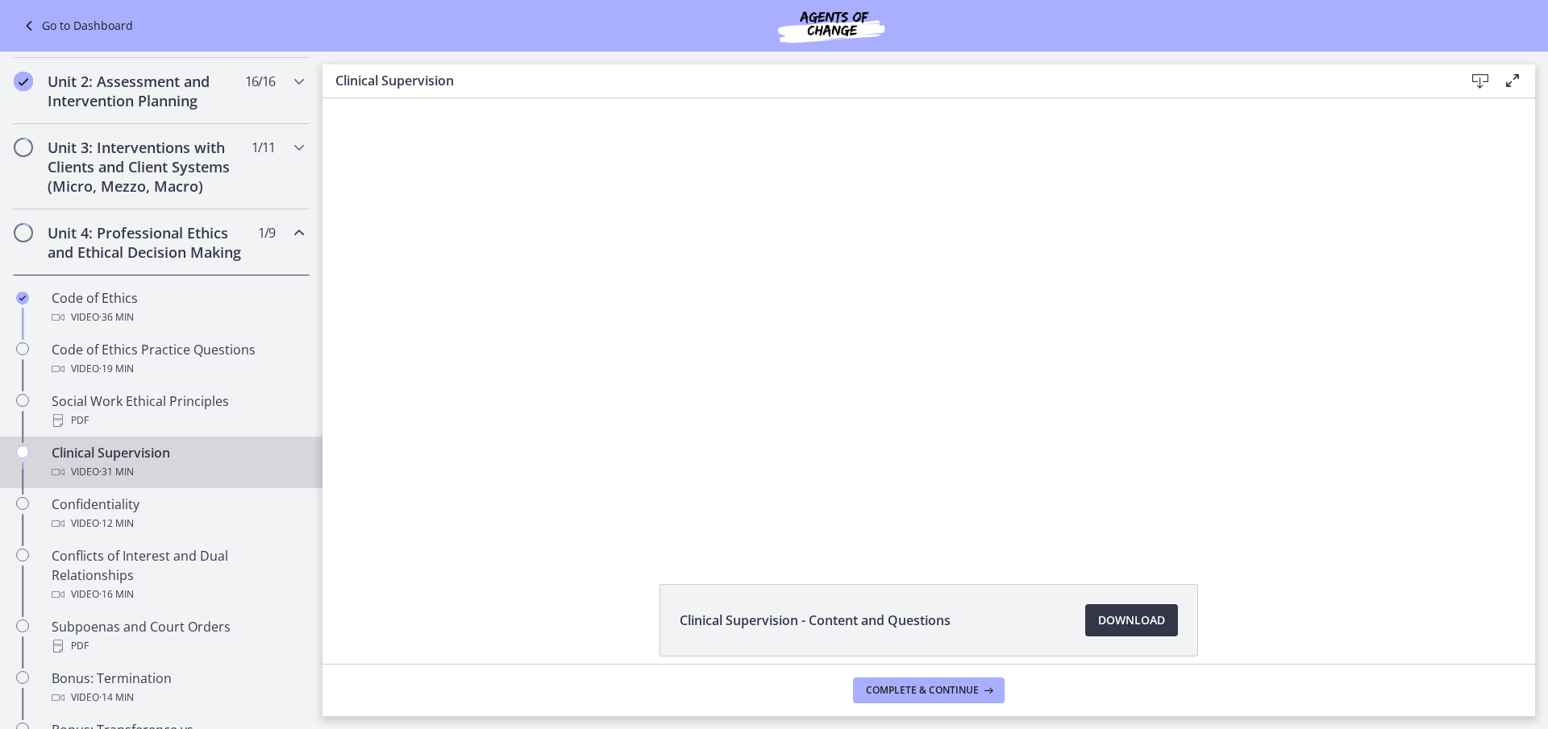
click at [1137, 618] on span "Download Opens in a new window" at bounding box center [1131, 620] width 67 height 19
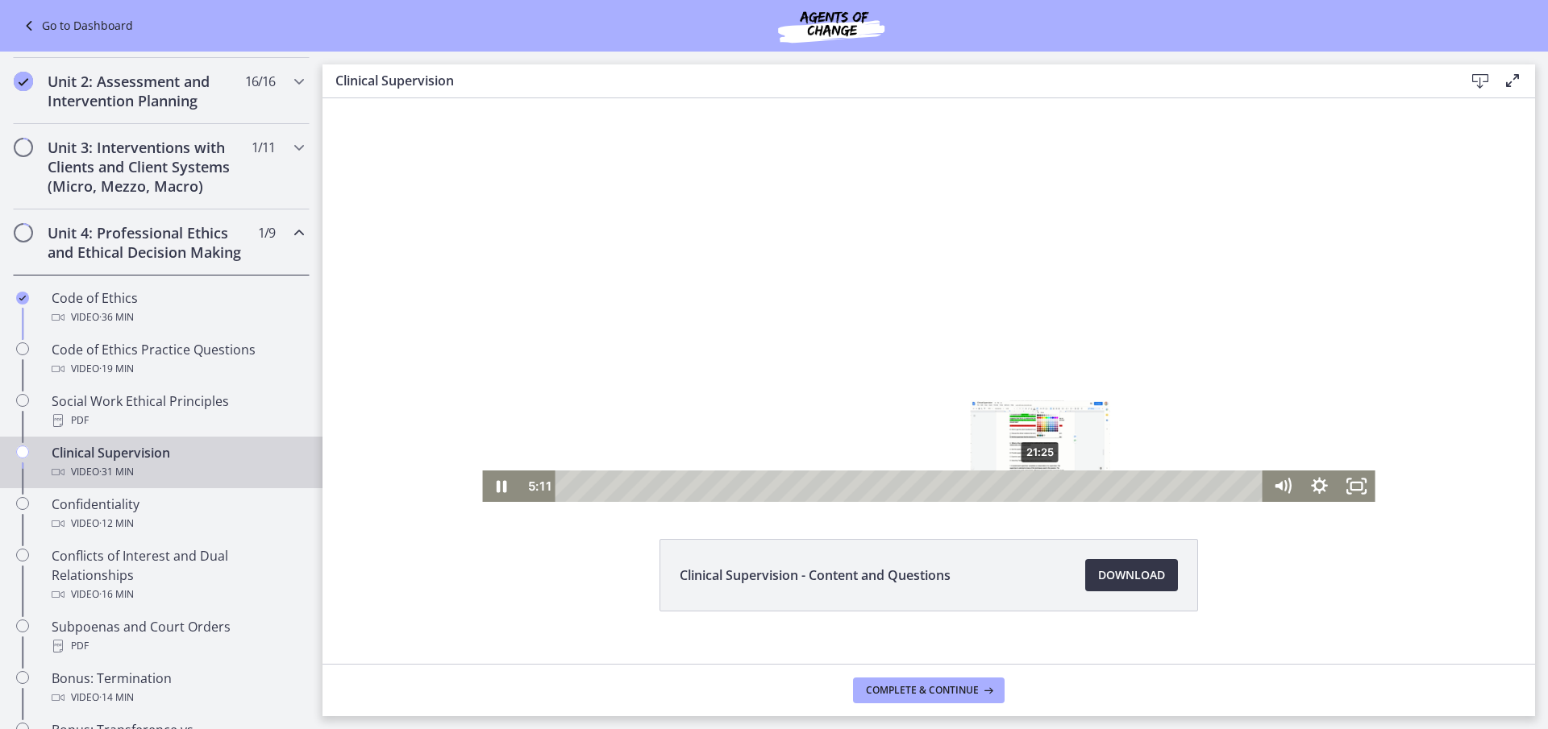
scroll to position [70, 0]
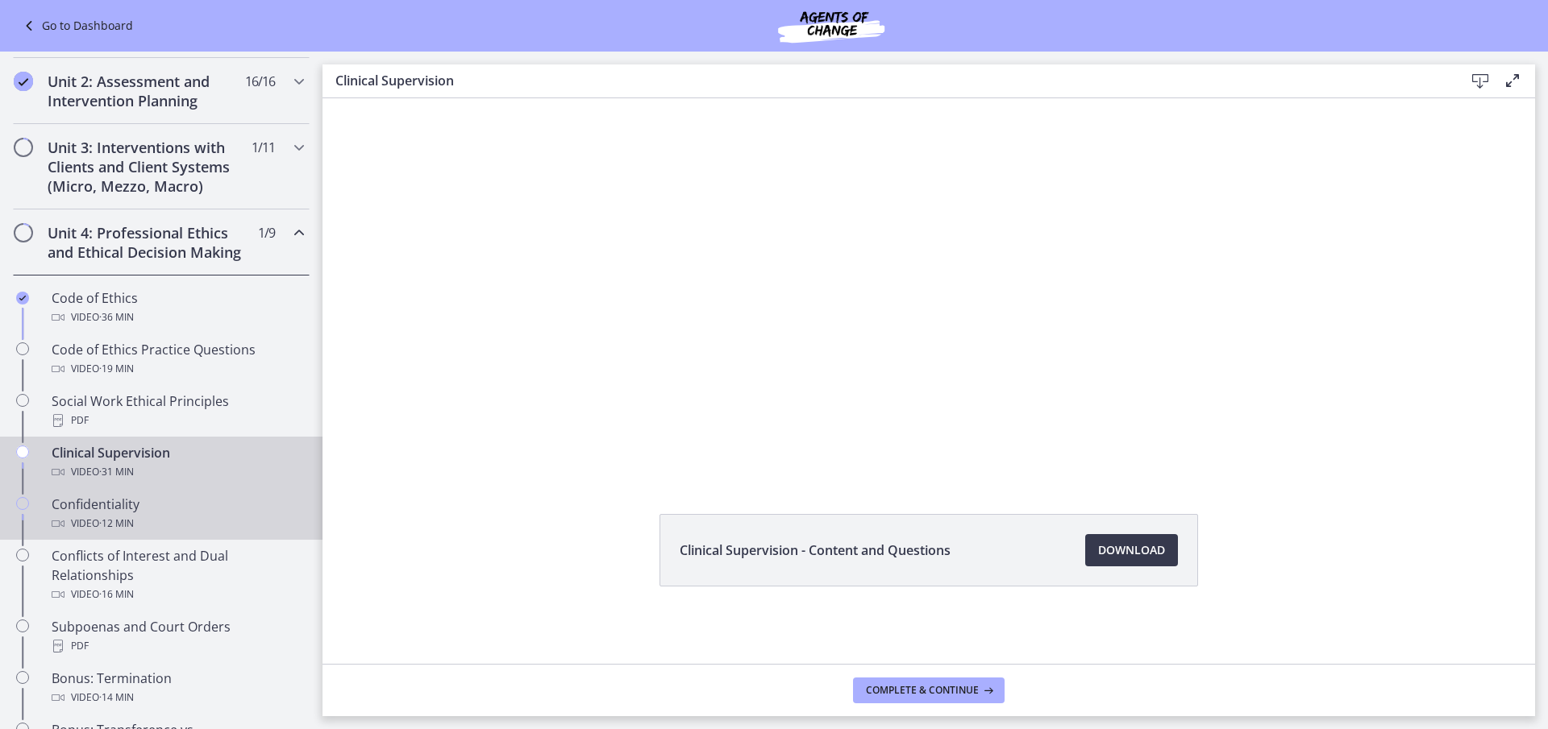
click at [127, 534] on span "· 12 min" at bounding box center [116, 523] width 35 height 19
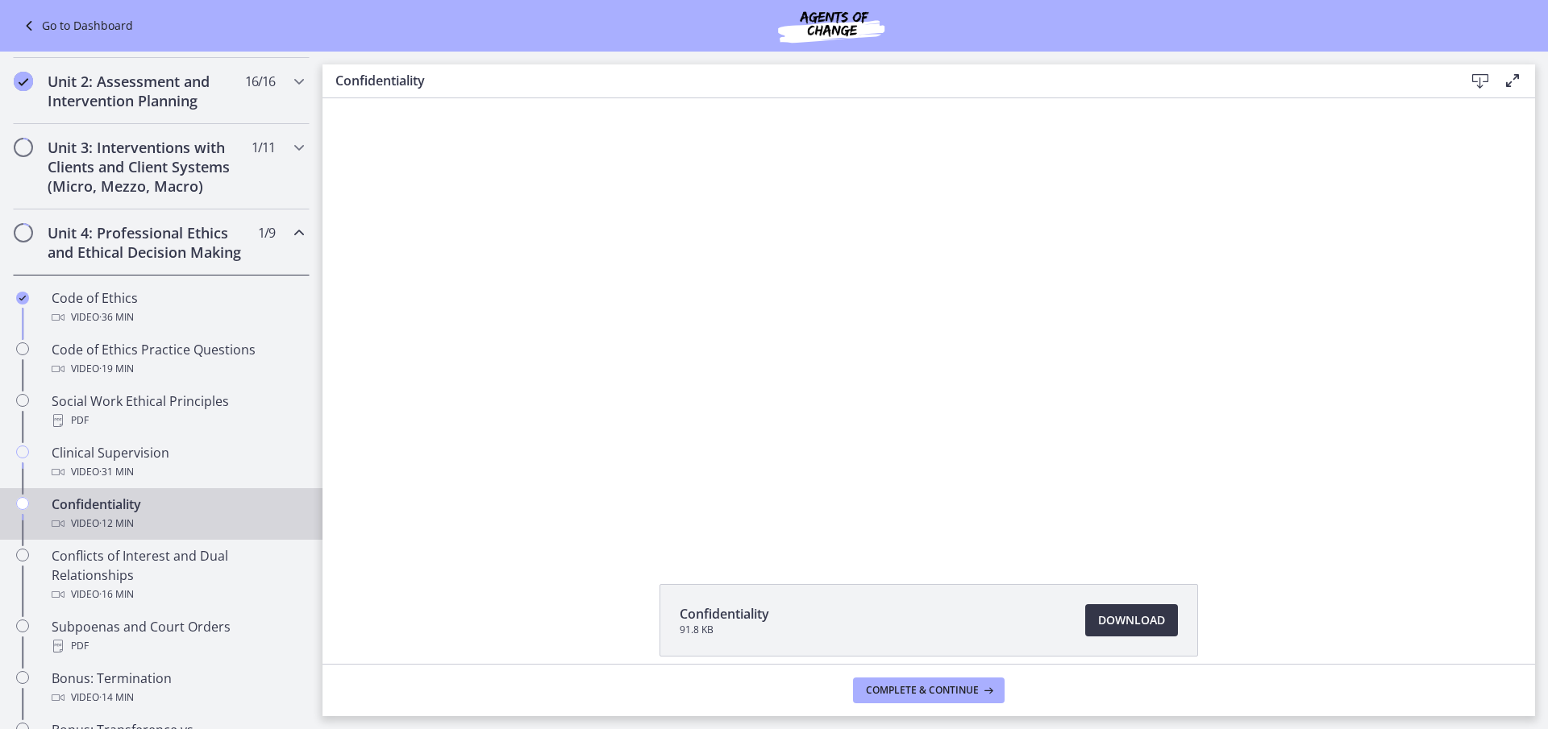
click at [1134, 618] on span "Download Opens in a new window" at bounding box center [1131, 620] width 67 height 19
click at [929, 689] on span "Complete & continue" at bounding box center [922, 690] width 113 height 13
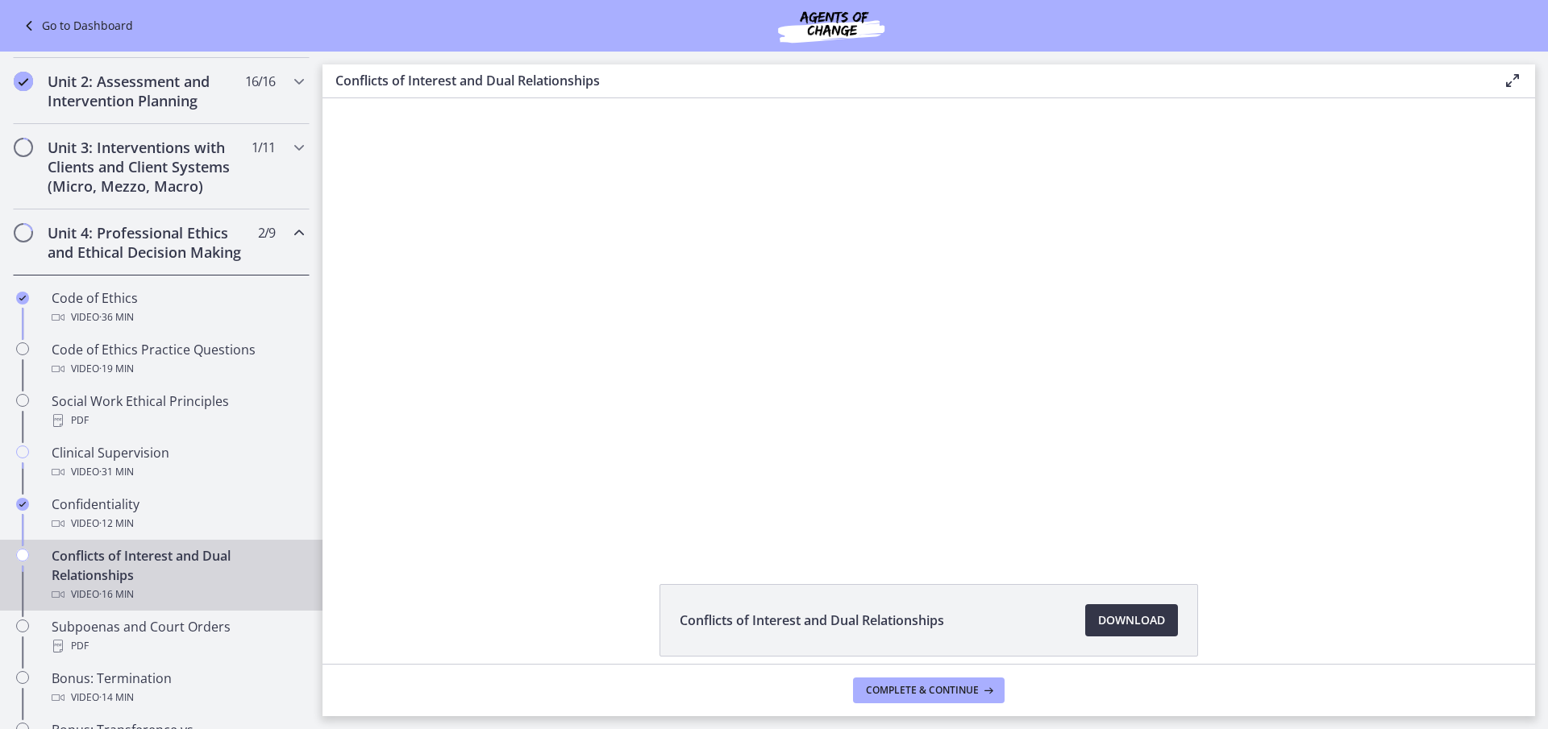
click at [1118, 619] on span "Download Opens in a new window" at bounding box center [1131, 620] width 67 height 19
